Goal: Task Accomplishment & Management: Complete application form

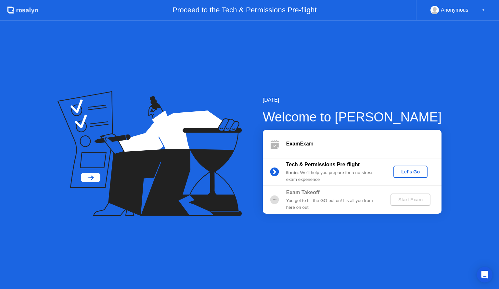
click at [415, 172] on div "Let's Go" at bounding box center [410, 171] width 29 height 5
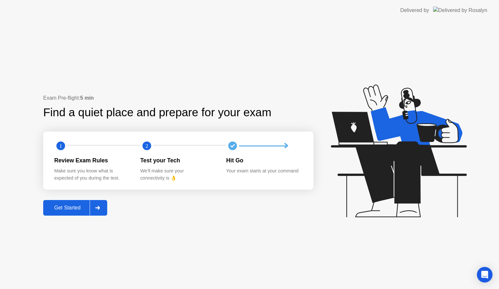
click at [74, 205] on div "Get Started" at bounding box center [67, 208] width 44 height 6
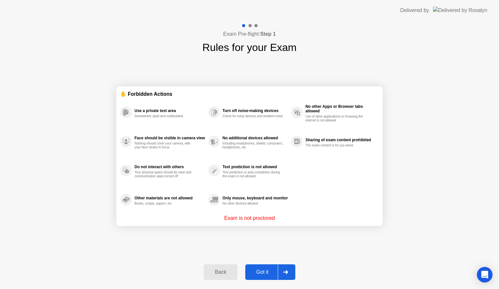
click at [268, 271] on div "Got it" at bounding box center [262, 272] width 31 height 6
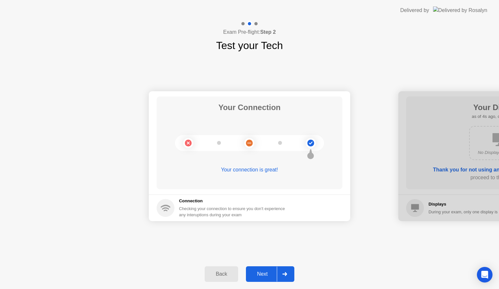
click at [262, 274] on div "Next" at bounding box center [262, 274] width 29 height 6
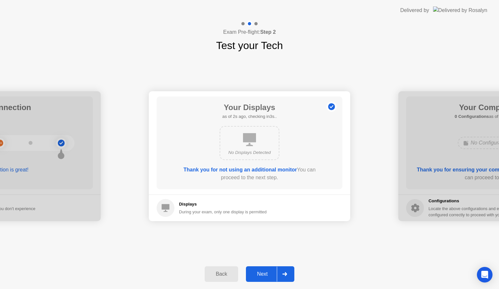
click at [270, 276] on div "Next" at bounding box center [262, 274] width 29 height 6
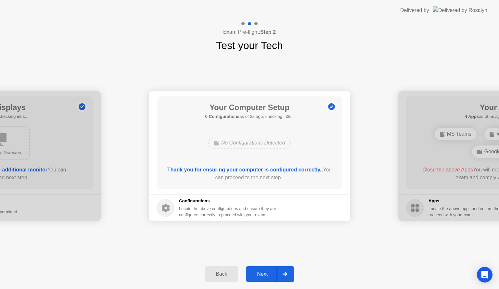
click at [167, 208] on circle at bounding box center [165, 208] width 18 height 18
click at [169, 207] on icon at bounding box center [166, 208] width 8 height 8
click at [164, 206] on icon at bounding box center [166, 208] width 8 height 8
click at [255, 273] on div "Next" at bounding box center [262, 274] width 29 height 6
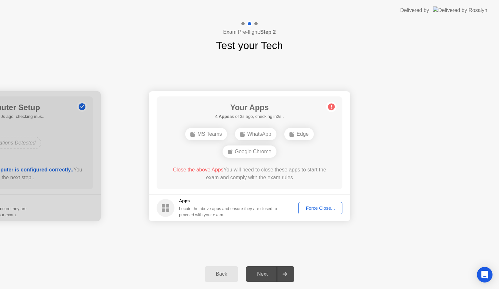
click at [312, 208] on div "Force Close..." at bounding box center [320, 208] width 40 height 5
click at [322, 210] on div "Force Close..." at bounding box center [320, 208] width 40 height 5
click at [328, 210] on div "Force Close..." at bounding box center [320, 208] width 40 height 5
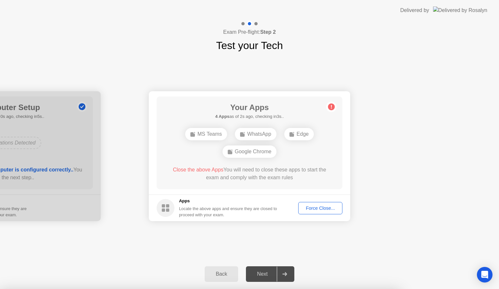
drag, startPoint x: 201, startPoint y: 155, endPoint x: 236, endPoint y: 155, distance: 35.1
drag, startPoint x: 247, startPoint y: 156, endPoint x: 258, endPoint y: 158, distance: 11.3
drag, startPoint x: 309, startPoint y: 160, endPoint x: 305, endPoint y: 161, distance: 4.0
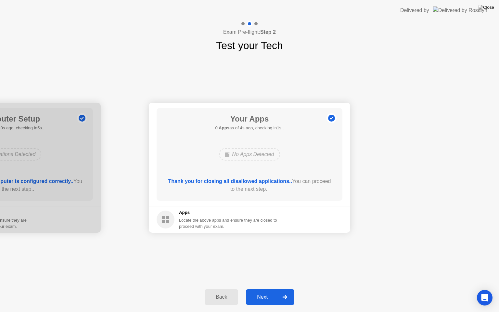
click at [265, 289] on div "Next" at bounding box center [262, 297] width 29 height 6
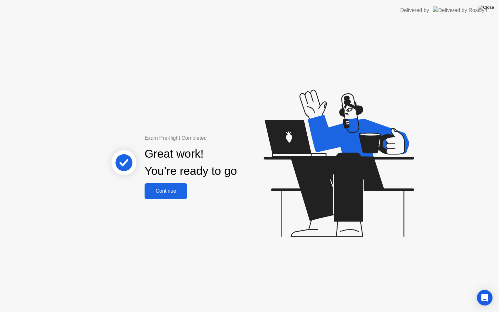
click at [165, 188] on div "Continue" at bounding box center [165, 191] width 39 height 6
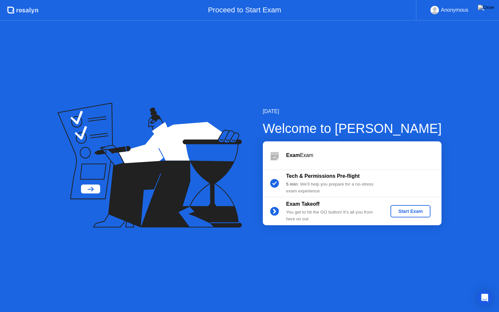
click at [407, 212] on div "Start Exam" at bounding box center [410, 210] width 35 height 5
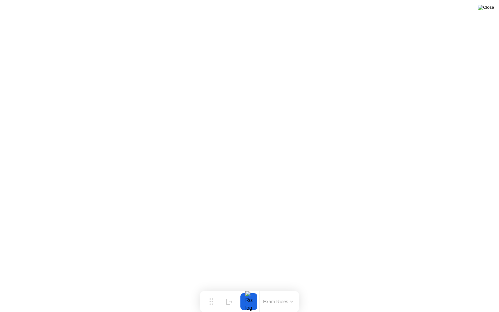
click at [491, 8] on img at bounding box center [486, 7] width 16 height 5
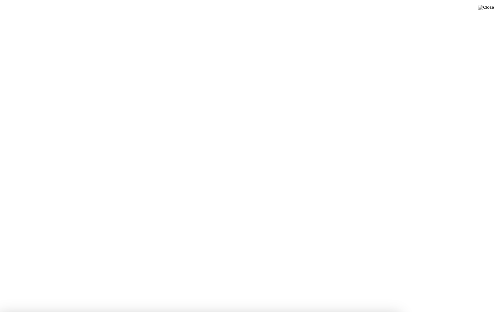
drag, startPoint x: 237, startPoint y: 169, endPoint x: 262, endPoint y: 159, distance: 27.0
click at [362, 289] on div at bounding box center [249, 312] width 499 height 0
